Goal: Information Seeking & Learning: Learn about a topic

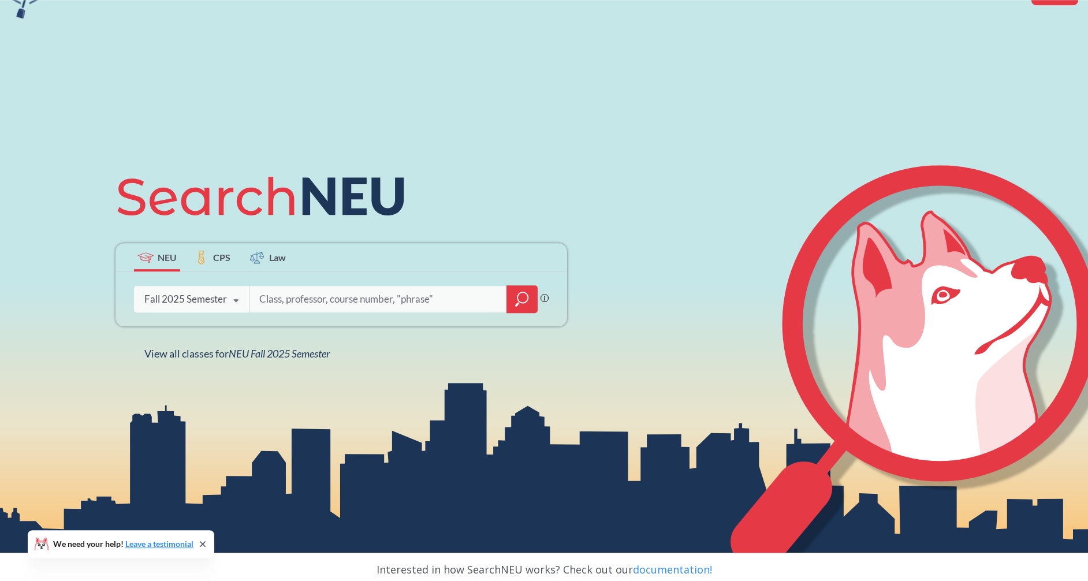
scroll to position [66, 0]
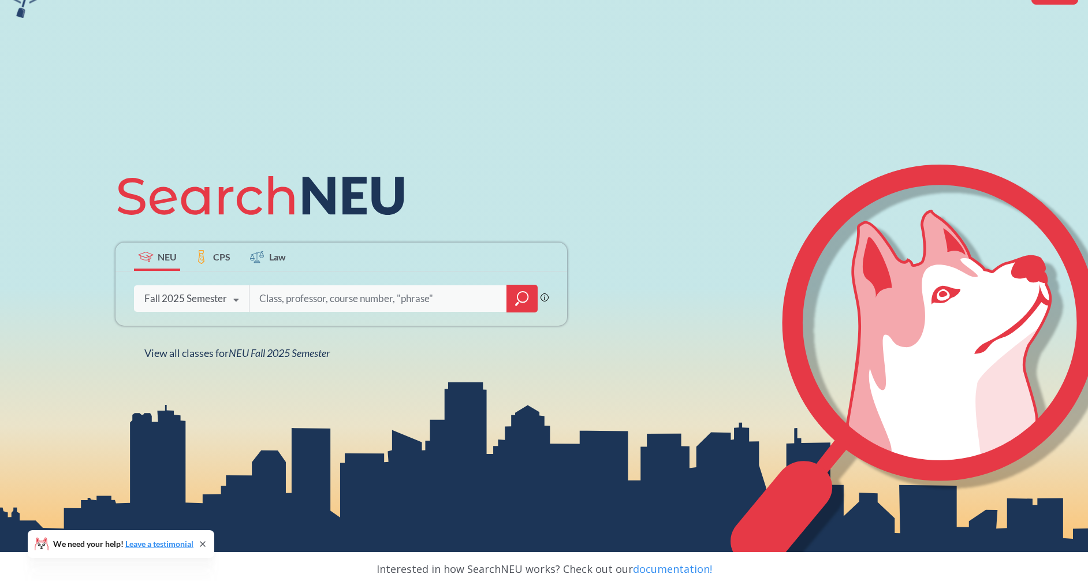
click at [330, 297] on input "search" at bounding box center [378, 298] width 240 height 24
click at [296, 295] on input "search" at bounding box center [378, 298] width 240 height 24
type input "lin"
type input "computer systems"
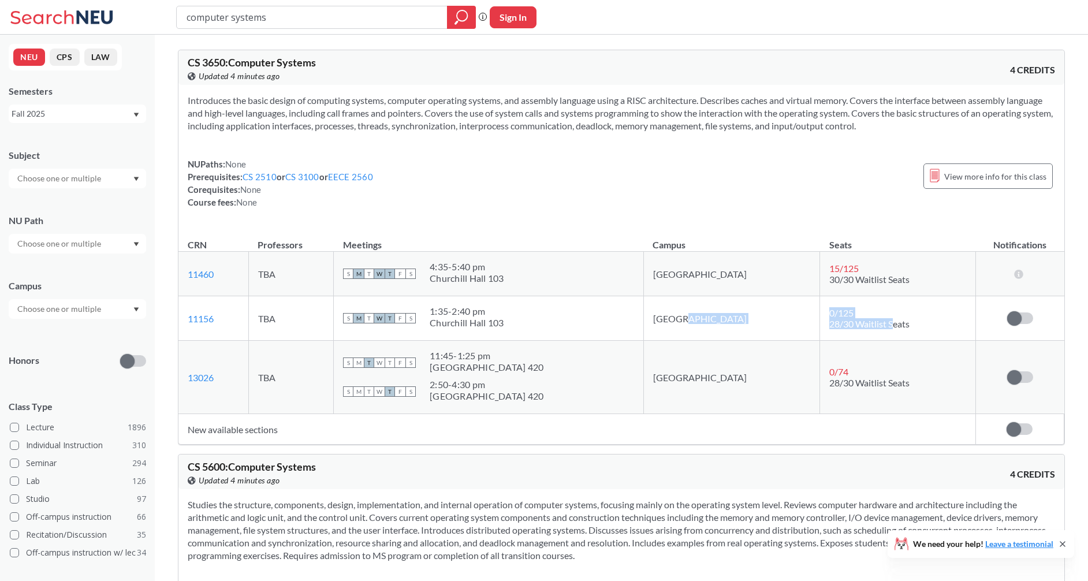
drag, startPoint x: 851, startPoint y: 319, endPoint x: 772, endPoint y: 318, distance: 79.1
click at [772, 318] on tr "11156 View this section on Banner. TBA S M T W T F S 1:35 - 2:40 pm [PERSON_NAM…" at bounding box center [621, 318] width 886 height 44
click at [757, 321] on td "[GEOGRAPHIC_DATA]" at bounding box center [731, 318] width 176 height 44
drag, startPoint x: 866, startPoint y: 322, endPoint x: 775, endPoint y: 311, distance: 92.4
click at [775, 311] on tr "11156 View this section on Banner. TBA S M T W T F S 1:35 - 2:40 pm [PERSON_NAM…" at bounding box center [621, 318] width 886 height 44
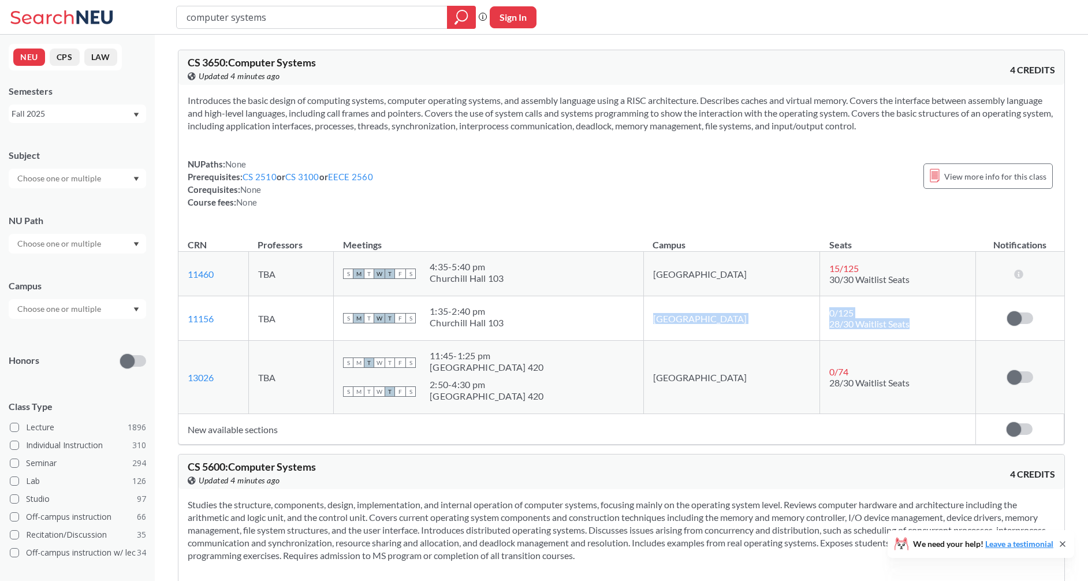
click at [773, 313] on td "[GEOGRAPHIC_DATA]" at bounding box center [731, 318] width 176 height 44
drag, startPoint x: 852, startPoint y: 322, endPoint x: 787, endPoint y: 323, distance: 65.3
click at [829, 323] on span "28/30 Waitlist Seats" at bounding box center [869, 323] width 80 height 11
drag, startPoint x: 868, startPoint y: 323, endPoint x: 779, endPoint y: 315, distance: 89.9
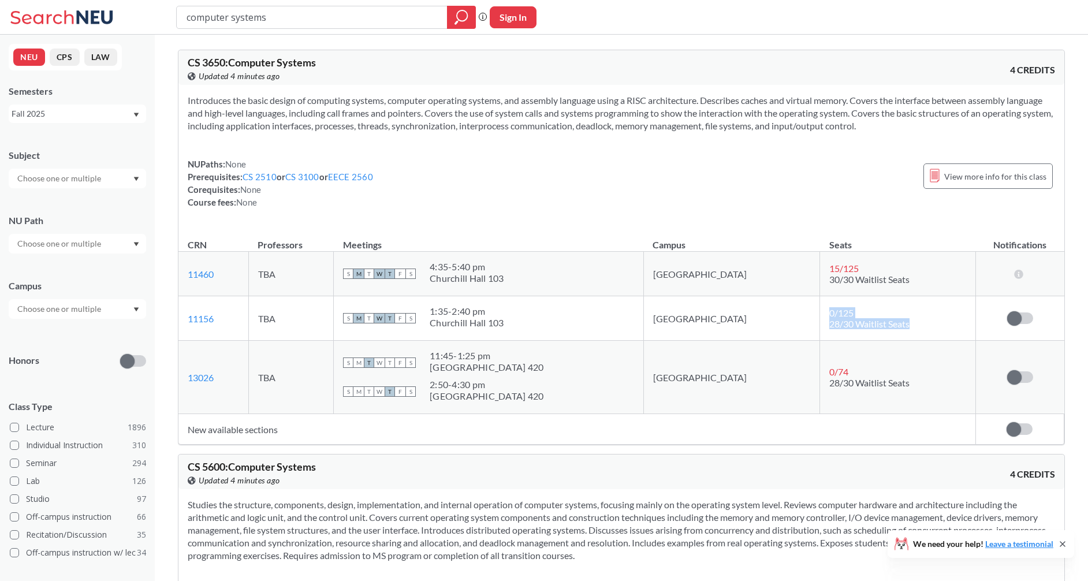
click at [820, 315] on td "0 / 125 28/30 Waitlist Seats" at bounding box center [897, 318] width 155 height 44
click at [621, 318] on div "S M T W T F S 1:35 - 2:40 pm [PERSON_NAME][GEOGRAPHIC_DATA][PERSON_NAME] 103" at bounding box center [488, 318] width 291 height 25
drag, startPoint x: 602, startPoint y: 324, endPoint x: 461, endPoint y: 318, distance: 141.1
click at [461, 318] on div "S M T W T F S 1:35 - 2:40 pm [PERSON_NAME][GEOGRAPHIC_DATA][PERSON_NAME] 103" at bounding box center [488, 318] width 291 height 25
click at [893, 330] on td "0 / 125 28/30 Waitlist Seats" at bounding box center [897, 318] width 155 height 44
